Goal: Information Seeking & Learning: Learn about a topic

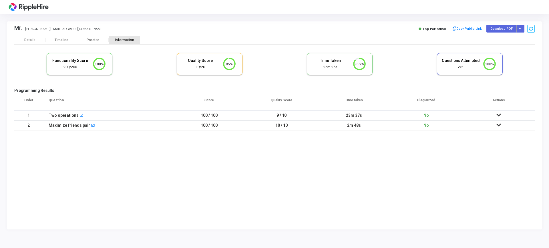
click at [124, 38] on div "Information" at bounding box center [124, 40] width 31 height 4
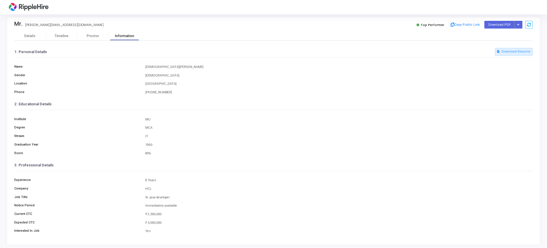
scroll to position [6, 0]
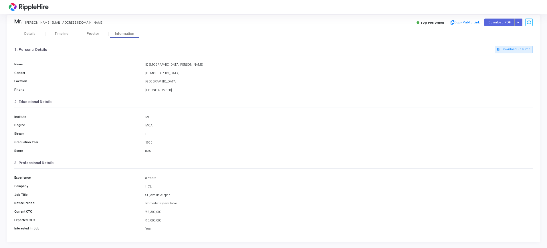
click at [90, 24] on div "Mr. [EMAIL_ADDRESS][DOMAIN_NAME]" at bounding box center [142, 22] width 256 height 8
click at [90, 29] on div "Mr. [EMAIL_ADDRESS][DOMAIN_NAME] Top Performer Copy Public Link Download PDF Re…" at bounding box center [273, 22] width 518 height 14
click at [91, 33] on div "Proctor" at bounding box center [92, 34] width 31 height 4
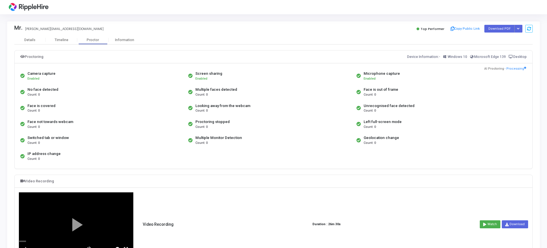
click at [163, 30] on div "Mr. [EMAIL_ADDRESS][DOMAIN_NAME]" at bounding box center [142, 29] width 256 height 8
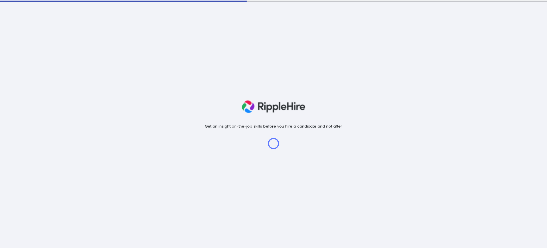
scroll to position [12, 15]
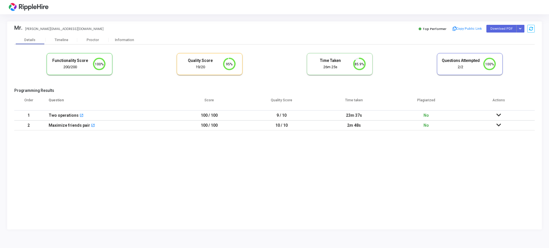
click at [235, 169] on kt-portlet-body "Details Timeline Proctor Information Functionality Score 200/200 100% Quality S…" at bounding box center [274, 133] width 535 height 194
click at [493, 122] on td at bounding box center [498, 126] width 72 height 10
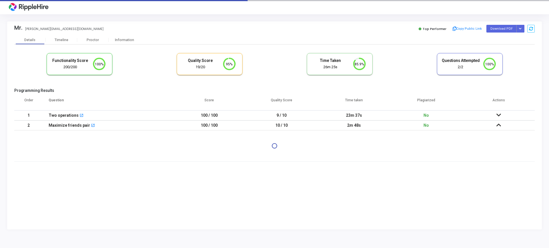
click at [498, 123] on icon at bounding box center [498, 125] width 5 height 4
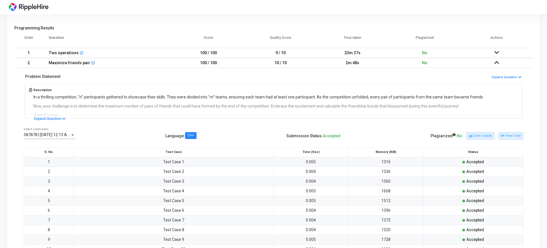
scroll to position [62, 0]
click at [496, 53] on icon at bounding box center [496, 53] width 5 height 4
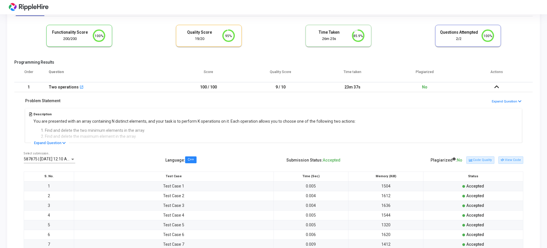
scroll to position [26, 0]
